Goal: Information Seeking & Learning: Find specific fact

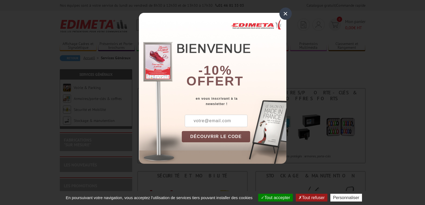
click at [263, 28] on div "-10% offert" at bounding box center [234, 54] width 104 height 72
click at [283, 14] on div "×" at bounding box center [285, 14] width 12 height 12
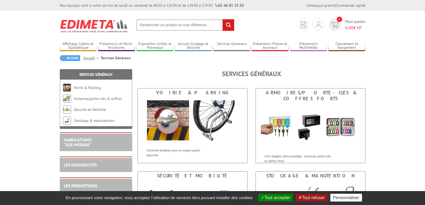
click at [210, 22] on input "text" at bounding box center [185, 25] width 98 height 12
click at [198, 24] on input "text" at bounding box center [185, 25] width 98 height 12
click at [160, 20] on input "text" at bounding box center [185, 25] width 98 height 12
click at [270, 195] on button "Tout accepter" at bounding box center [275, 198] width 35 height 8
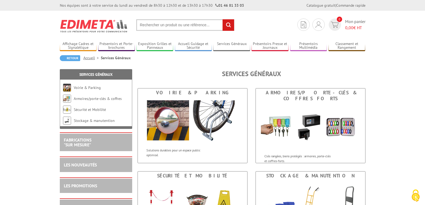
click at [149, 29] on input "text" at bounding box center [185, 25] width 98 height 12
click at [148, 28] on input "text" at bounding box center [185, 25] width 98 height 12
click at [147, 23] on input "text" at bounding box center [185, 25] width 98 height 12
type input "calculatrice"
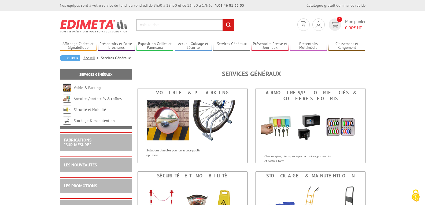
click at [229, 25] on input "rechercher" at bounding box center [228, 25] width 12 height 12
